Goal: Task Accomplishment & Management: Complete application form

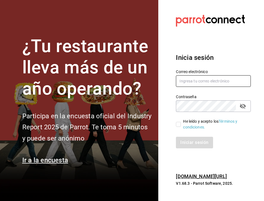
type input "[EMAIL_ADDRESS][DOMAIN_NAME]"
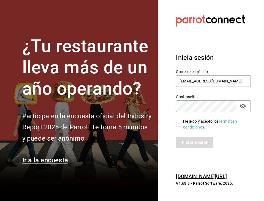
click at [179, 125] on input "He leído y acepto los Términos y condiciones." at bounding box center [178, 124] width 5 height 5
checkbox input "true"
click at [191, 145] on button "Iniciar sesión" at bounding box center [194, 143] width 37 height 12
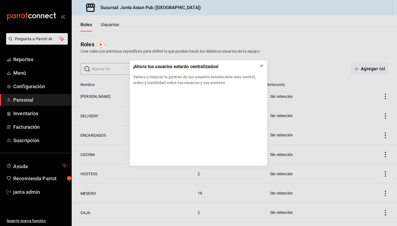
click at [263, 67] on icon at bounding box center [261, 66] width 4 height 4
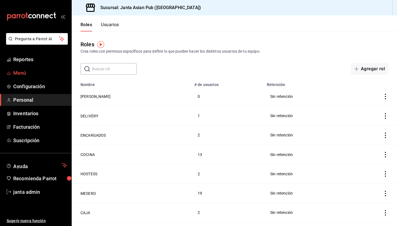
click at [28, 70] on span "Menú" at bounding box center [40, 72] width 54 height 7
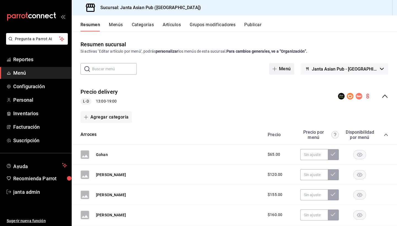
click at [264, 69] on span "button" at bounding box center [275, 69] width 7 height 4
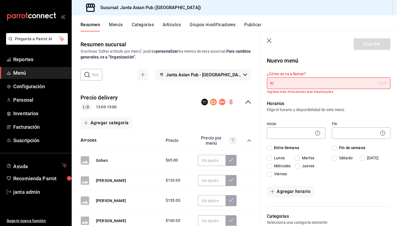
type input "K"
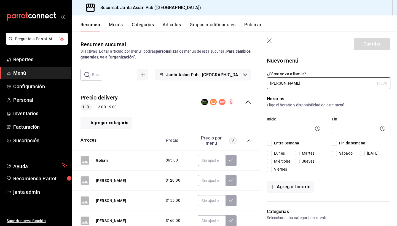
type input "[PERSON_NAME]"
click at [264, 69] on div "¿Cómo se va a llamar? [PERSON_NAME] 11 /30 ¿Cómo se va a llamar?" at bounding box center [325, 77] width 130 height 24
click at [264, 143] on input "Entre Semana" at bounding box center [269, 143] width 5 height 5
checkbox input "true"
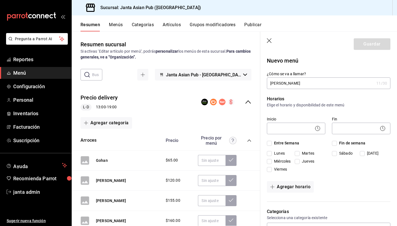
checkbox input "true"
click at [264, 142] on input "Fin de semana" at bounding box center [334, 143] width 5 height 5
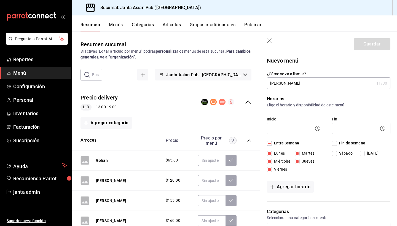
checkbox input "true"
click at [264, 128] on body "Pregunta a Parrot AI Reportes Menú Configuración Personal Inventarios Facturaci…" at bounding box center [198, 113] width 397 height 226
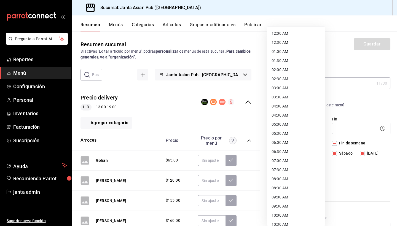
click at [264, 183] on li "08:00 AM" at bounding box center [296, 178] width 58 height 9
type input "08:00"
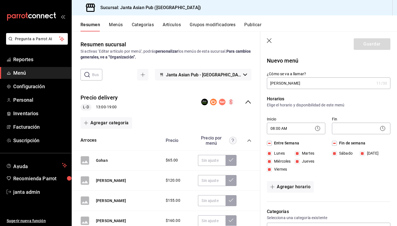
click at [264, 130] on icon at bounding box center [382, 128] width 7 height 7
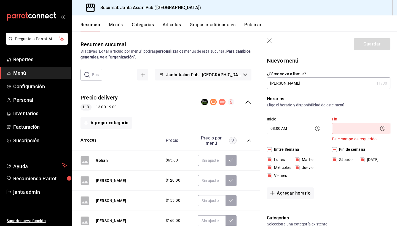
click at [264, 127] on icon at bounding box center [382, 128] width 7 height 7
click at [264, 131] on body "Pregunta a Parrot AI Reportes Menú Configuración Personal Inventarios Facturaci…" at bounding box center [198, 113] width 397 height 226
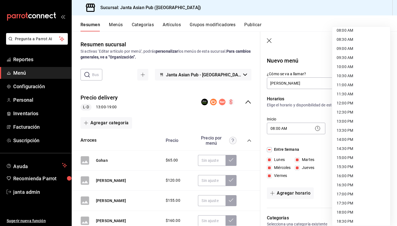
scroll to position [153, 0]
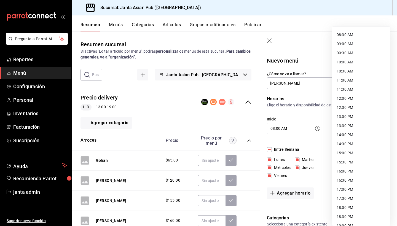
click at [264, 153] on li "15:00 PM" at bounding box center [361, 152] width 58 height 9
type input "15:00"
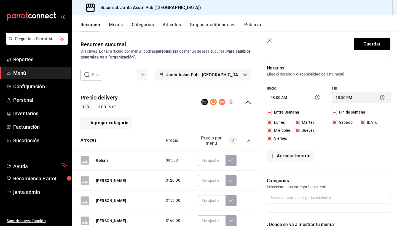
scroll to position [34, 0]
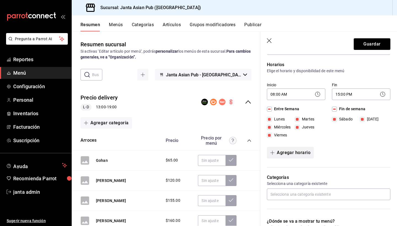
click at [264, 154] on button "Agregar horario" at bounding box center [290, 153] width 47 height 12
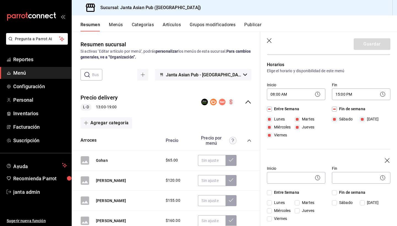
click at [264, 160] on icon "button" at bounding box center [388, 161] width 6 height 6
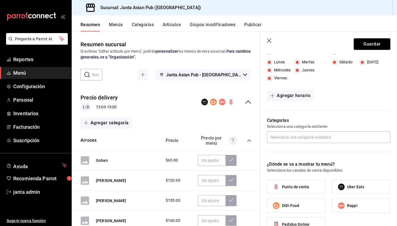
scroll to position [104, 0]
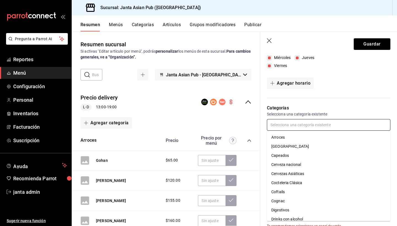
click at [264, 127] on input "text" at bounding box center [328, 125] width 123 height 12
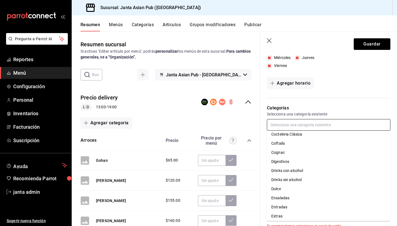
click at [264, 173] on li "Drinks con alcohol" at bounding box center [328, 170] width 123 height 9
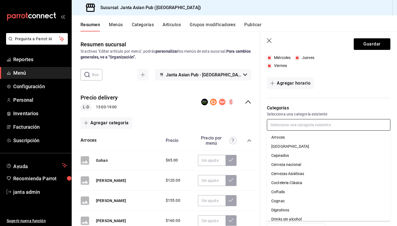
click at [264, 128] on input "text" at bounding box center [328, 125] width 123 height 12
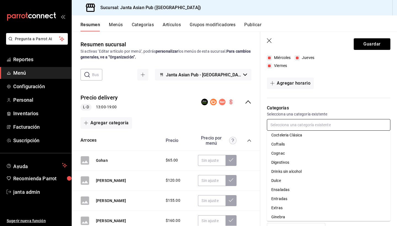
click at [264, 172] on li "Drinks sin alcohol" at bounding box center [328, 171] width 123 height 9
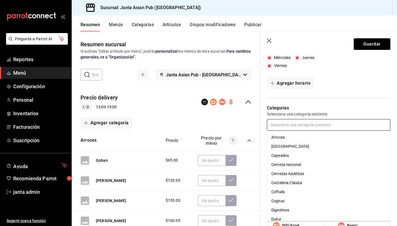
click at [264, 124] on input "text" at bounding box center [328, 125] width 123 height 12
click at [264, 145] on li "[GEOGRAPHIC_DATA]" at bounding box center [328, 146] width 123 height 9
click at [264, 125] on input "text" at bounding box center [328, 125] width 123 height 12
click at [264, 156] on li "Cerveza nacional" at bounding box center [328, 155] width 123 height 9
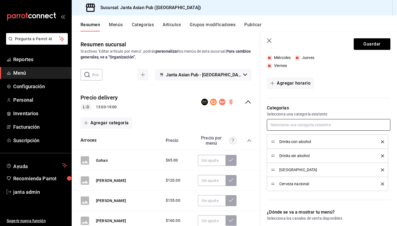
click at [264, 126] on input "text" at bounding box center [328, 125] width 123 height 12
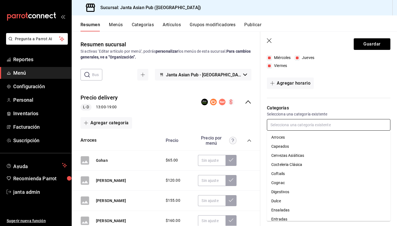
click at [264, 157] on li "Cervezas Asiáticas" at bounding box center [328, 155] width 123 height 9
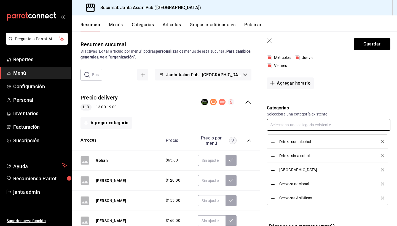
click at [264, 126] on input "text" at bounding box center [328, 125] width 123 height 12
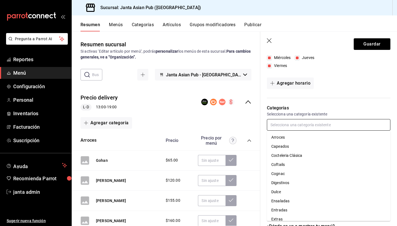
click at [264, 154] on li "Cocteleria Clásica" at bounding box center [328, 155] width 123 height 9
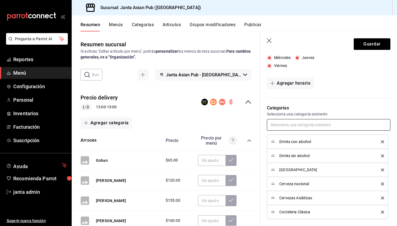
click at [264, 126] on input "text" at bounding box center [328, 125] width 123 height 12
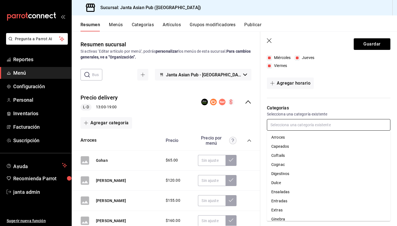
click at [264, 156] on li "Coftails" at bounding box center [328, 155] width 123 height 9
click at [264, 127] on input "text" at bounding box center [328, 125] width 123 height 12
click at [264, 164] on li "Digestivos" at bounding box center [328, 164] width 123 height 9
click at [264, 125] on input "text" at bounding box center [328, 125] width 123 height 12
click at [264, 164] on li "Dulce" at bounding box center [328, 164] width 123 height 9
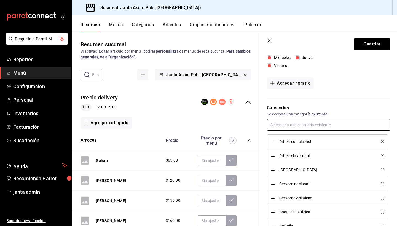
click at [264, 125] on input "text" at bounding box center [328, 125] width 123 height 12
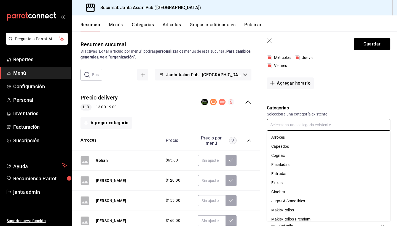
click at [264, 183] on li "Extras" at bounding box center [328, 182] width 123 height 9
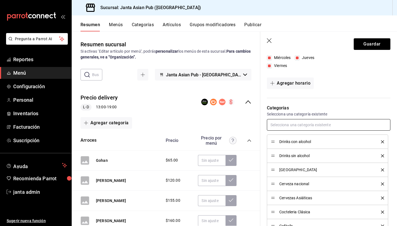
click at [264, 123] on input "text" at bounding box center [328, 125] width 123 height 12
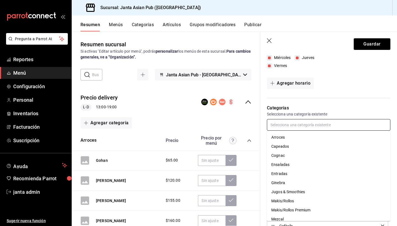
click at [264, 191] on li "Jugos & Smoothies" at bounding box center [328, 191] width 123 height 9
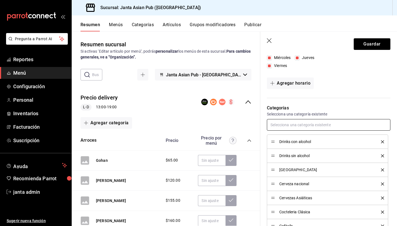
click at [264, 124] on input "text" at bounding box center [328, 125] width 123 height 12
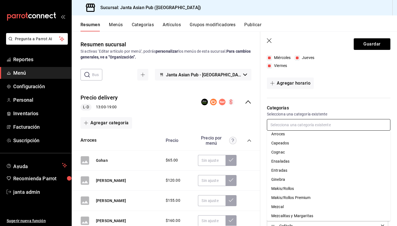
click at [264, 150] on li "Cognac" at bounding box center [328, 152] width 123 height 9
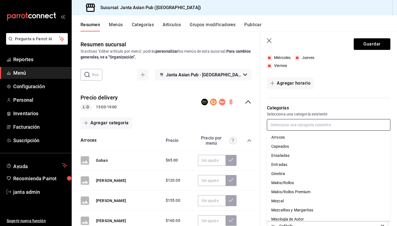
click at [264, 128] on input "text" at bounding box center [328, 125] width 123 height 12
click at [264, 174] on li "Ginebra" at bounding box center [328, 173] width 123 height 9
click at [264, 126] on input "text" at bounding box center [328, 125] width 123 height 12
click at [264, 131] on ul "Arroces Capeados Ensaladas Entradas Makis/[PERSON_NAME]/Rollos Premium Mezcal M…" at bounding box center [328, 176] width 123 height 90
click at [264, 191] on li "Mezcal" at bounding box center [328, 191] width 123 height 9
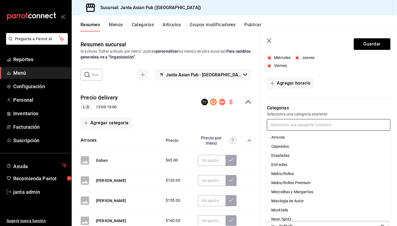
click at [264, 129] on input "text" at bounding box center [328, 125] width 123 height 12
click at [264, 194] on li "Mezcalitas y Margaritas" at bounding box center [328, 191] width 123 height 9
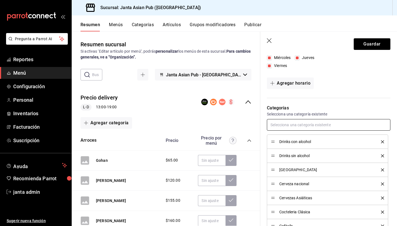
click at [264, 123] on input "text" at bounding box center [328, 125] width 123 height 12
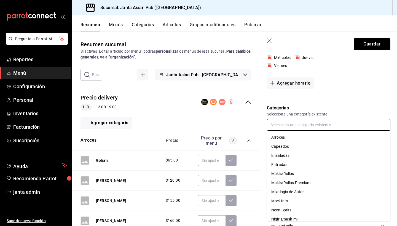
click at [264, 194] on li "Mixología de Autor" at bounding box center [328, 191] width 123 height 9
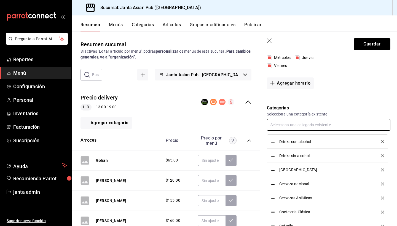
click at [264, 126] on input "text" at bounding box center [328, 125] width 123 height 12
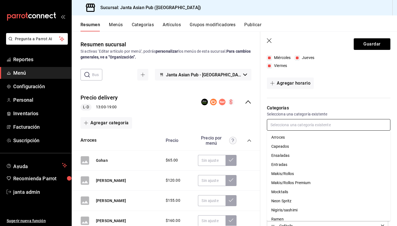
click at [264, 194] on li "Mocktails" at bounding box center [328, 191] width 123 height 9
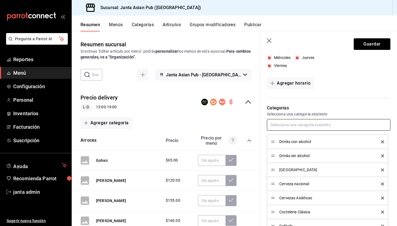
click at [264, 126] on input "text" at bounding box center [328, 125] width 123 height 12
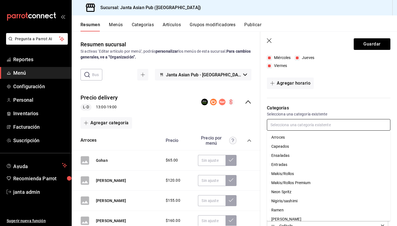
click at [264, 192] on li "Neon Spritz" at bounding box center [328, 191] width 123 height 9
click at [264, 128] on input "text" at bounding box center [328, 125] width 123 height 12
click at [264, 201] on li "[PERSON_NAME]" at bounding box center [328, 210] width 123 height 9
click at [264, 126] on input "text" at bounding box center [328, 125] width 123 height 12
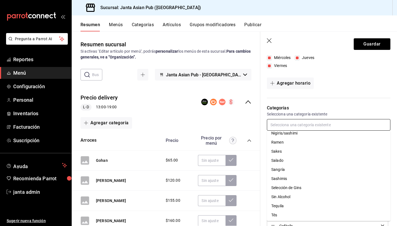
scroll to position [60, 0]
click at [264, 150] on li "Sakes" at bounding box center [328, 149] width 123 height 9
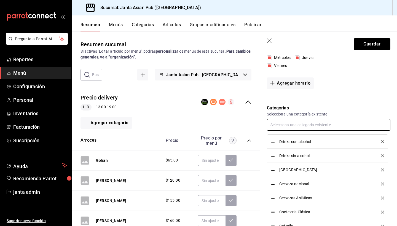
click at [264, 122] on input "text" at bounding box center [328, 125] width 123 height 12
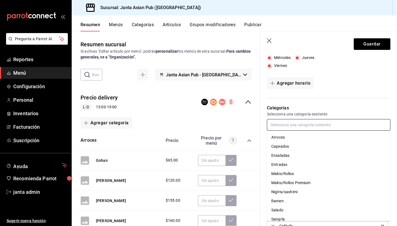
click at [264, 201] on li "Salado" at bounding box center [328, 210] width 123 height 9
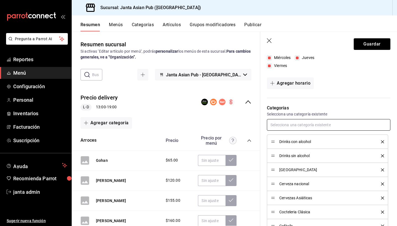
click at [264, 128] on input "text" at bounding box center [328, 125] width 123 height 12
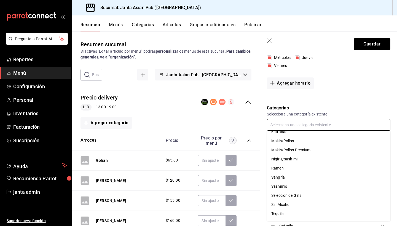
scroll to position [37, 0]
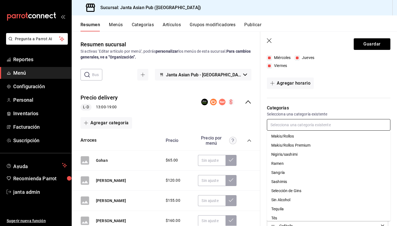
click at [264, 174] on li "Sangría" at bounding box center [328, 172] width 123 height 9
click at [264, 122] on input "text" at bounding box center [328, 125] width 123 height 12
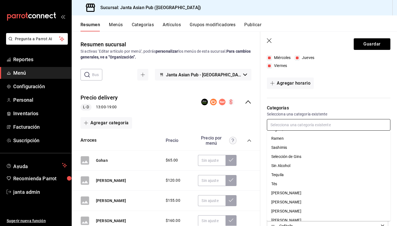
scroll to position [64, 0]
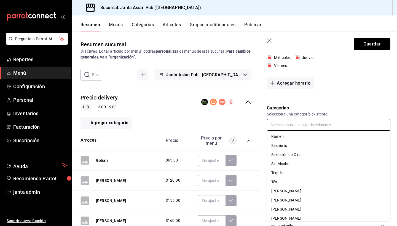
click at [264, 162] on li "Sin Alcohol" at bounding box center [328, 163] width 123 height 9
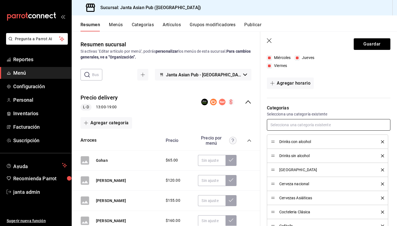
click at [264, 128] on input "text" at bounding box center [328, 125] width 123 height 12
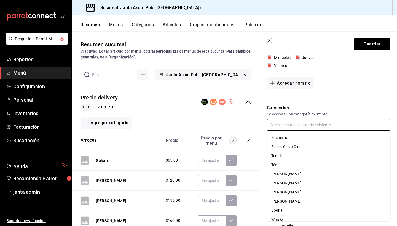
scroll to position [76, 0]
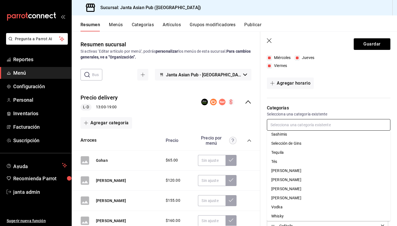
click at [264, 153] on li "Tequila" at bounding box center [328, 152] width 123 height 9
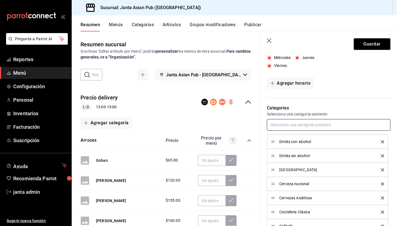
click at [264, 123] on input "text" at bounding box center [328, 125] width 123 height 12
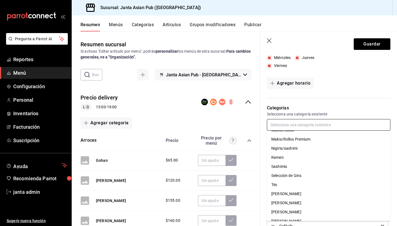
scroll to position [56, 0]
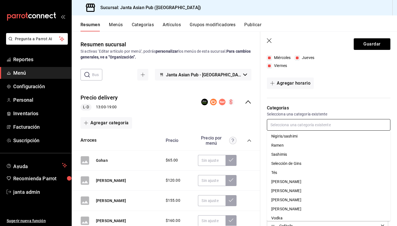
click at [264, 173] on li "Tés" at bounding box center [328, 172] width 123 height 9
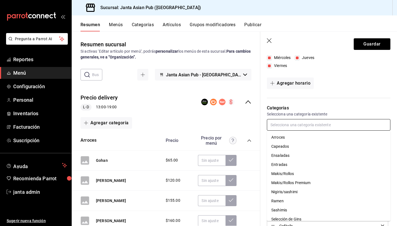
click at [264, 121] on input "text" at bounding box center [328, 125] width 123 height 12
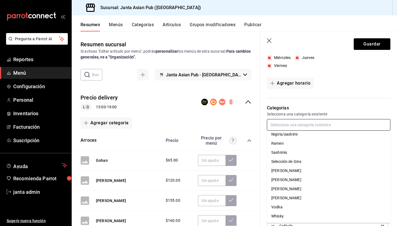
scroll to position [0, 0]
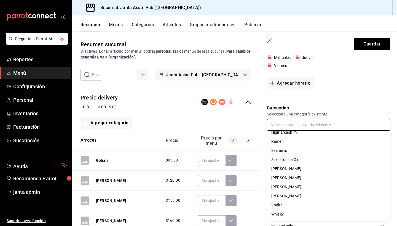
click at [264, 169] on li "[PERSON_NAME]" at bounding box center [328, 168] width 123 height 9
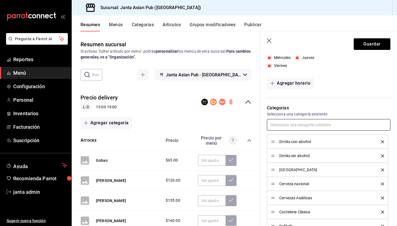
click at [264, 128] on input "text" at bounding box center [328, 125] width 123 height 12
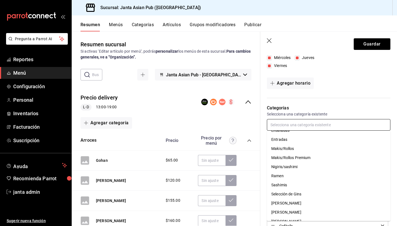
scroll to position [26, 0]
click at [264, 193] on li "Selección de Gins" at bounding box center [328, 192] width 123 height 9
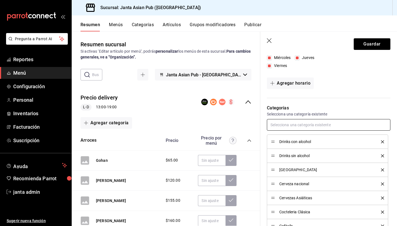
click at [264, 124] on input "text" at bounding box center [328, 125] width 123 height 12
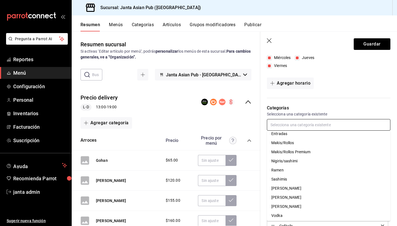
scroll to position [37, 0]
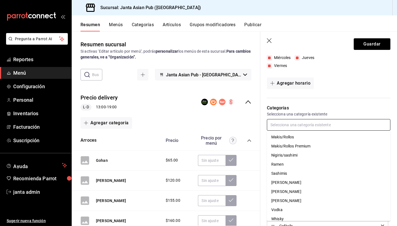
click at [264, 185] on li "[PERSON_NAME]" at bounding box center [328, 182] width 123 height 9
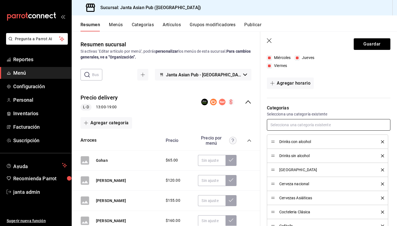
click at [264, 129] on input "text" at bounding box center [328, 125] width 123 height 12
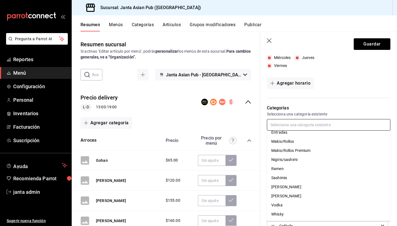
scroll to position [32, 0]
click at [264, 187] on li "[PERSON_NAME]" at bounding box center [328, 186] width 123 height 9
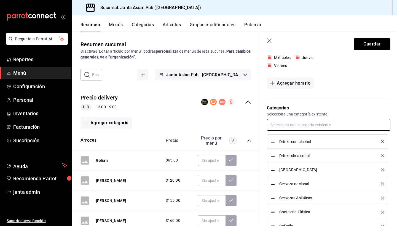
click at [264, 125] on input "text" at bounding box center [328, 125] width 123 height 12
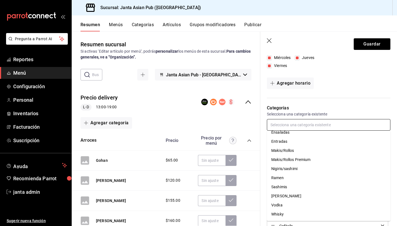
scroll to position [23, 0]
click at [264, 195] on li "[PERSON_NAME]" at bounding box center [328, 195] width 123 height 9
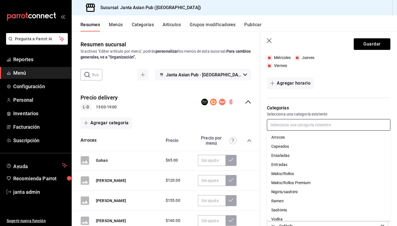
click at [264, 123] on input "text" at bounding box center [328, 125] width 123 height 12
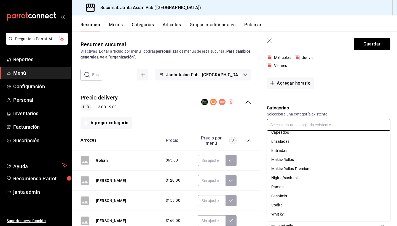
scroll to position [14, 0]
click at [264, 201] on li "Vodka" at bounding box center [328, 205] width 123 height 9
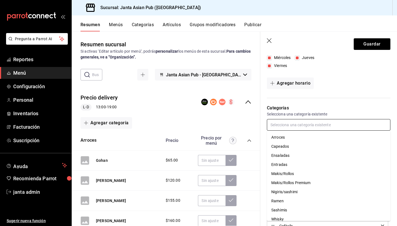
click at [264, 129] on input "text" at bounding box center [328, 125] width 123 height 12
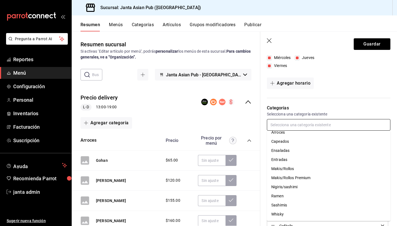
scroll to position [5, 0]
click at [264, 201] on li "Whisky" at bounding box center [328, 214] width 123 height 9
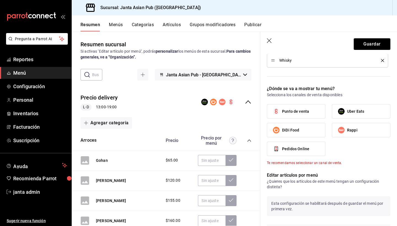
scroll to position [621, 0]
click at [264, 111] on label "Punto de venta" at bounding box center [296, 111] width 58 height 14
click at [264, 111] on input "Punto de venta" at bounding box center [276, 111] width 12 height 12
checkbox input "true"
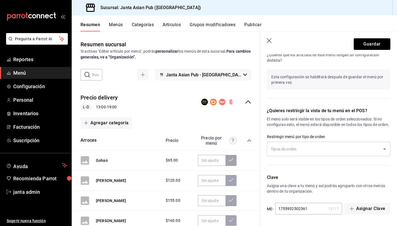
scroll to position [747, 0]
click at [264, 148] on input "text" at bounding box center [324, 149] width 110 height 10
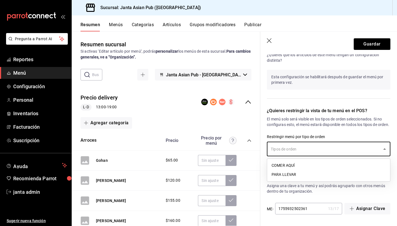
click at [264, 164] on li "COMER AQUÍ" at bounding box center [328, 165] width 123 height 9
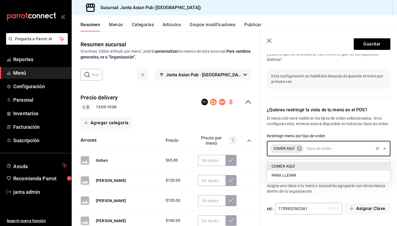
click at [264, 151] on input "text" at bounding box center [338, 149] width 68 height 10
click at [264, 174] on li "PARA LLEVAR" at bounding box center [328, 175] width 123 height 9
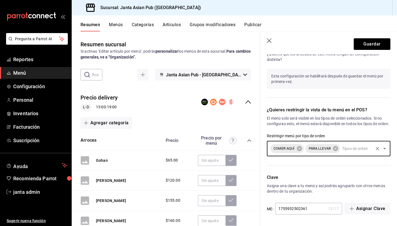
scroll to position [748, 0]
click at [264, 42] on button "Guardar" at bounding box center [371, 44] width 37 height 12
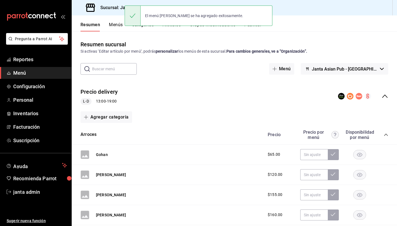
click at [264, 51] on div "Si activas ‘Editar artículo por menú’, podrás personalizar los menús de esta su…" at bounding box center [233, 51] width 307 height 6
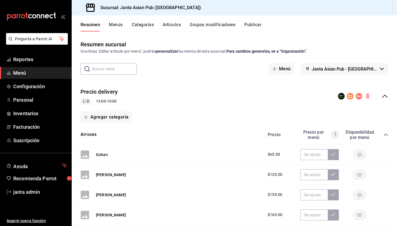
click at [264, 68] on icon "button" at bounding box center [382, 69] width 4 height 2
click at [264, 40] on div at bounding box center [198, 113] width 397 height 226
